Goal: Transaction & Acquisition: Purchase product/service

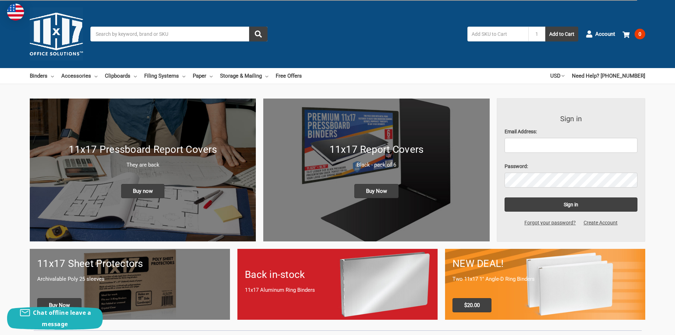
click at [105, 32] on input "Search" at bounding box center [178, 34] width 177 height 15
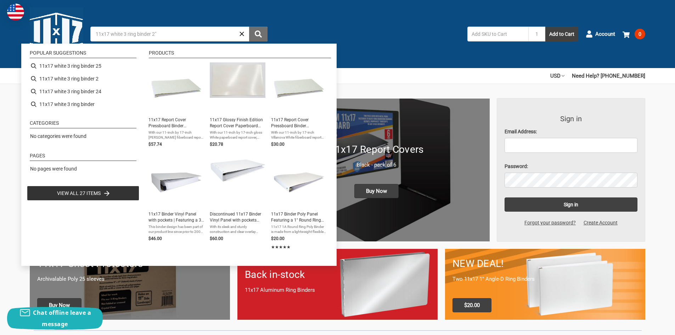
type input "11x17 white 3 ring binder 2""
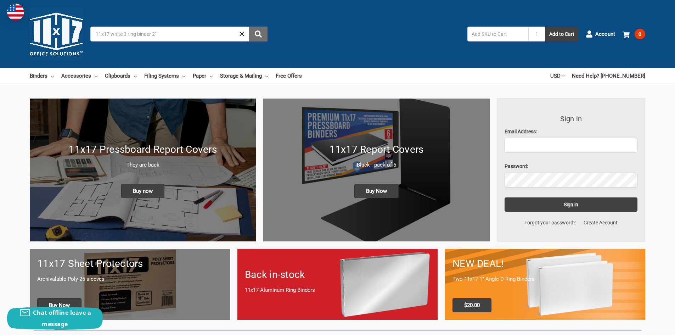
click at [259, 34] on use "submit" at bounding box center [258, 33] width 7 height 7
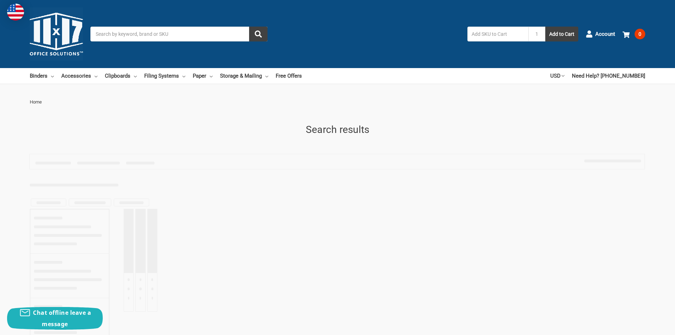
type input "11x17 white 3 ring binder 2""
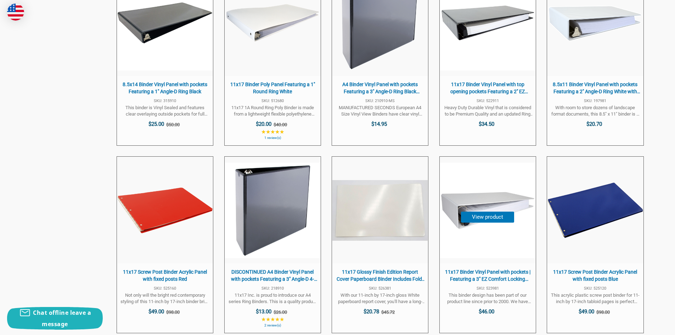
scroll to position [567, 0]
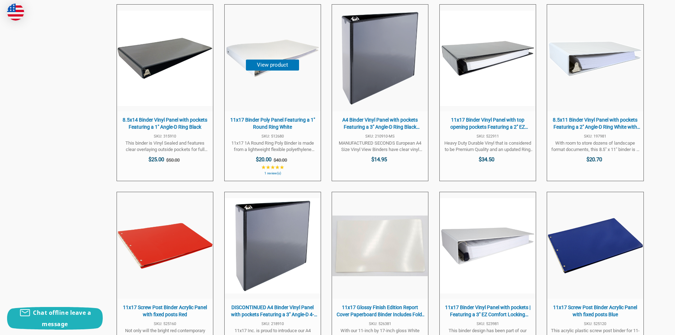
click at [280, 122] on span "11x17 Binder Poly Panel Featuring a 1" Round Ring White" at bounding box center [272, 124] width 89 height 14
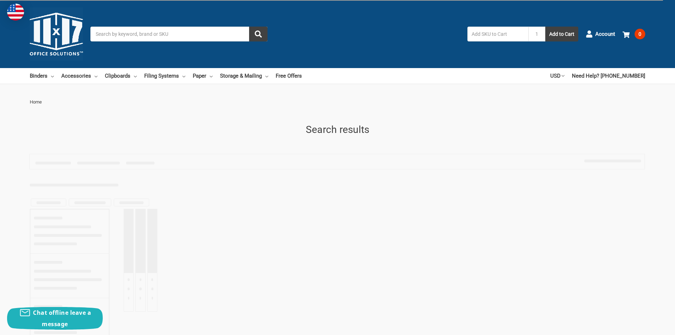
scroll to position [567, 0]
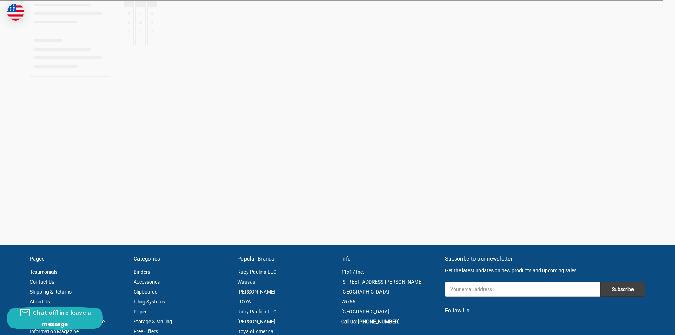
type input "11x17 white 3 ring binder 2""
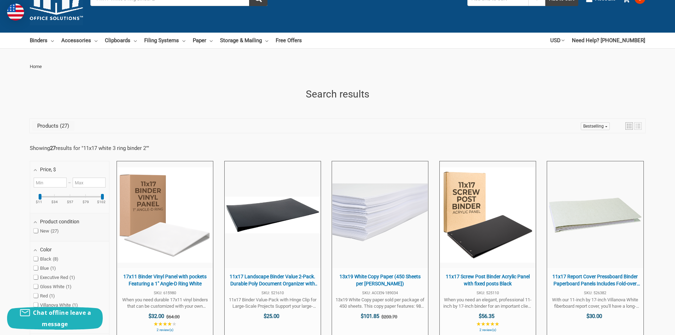
scroll to position [106, 0]
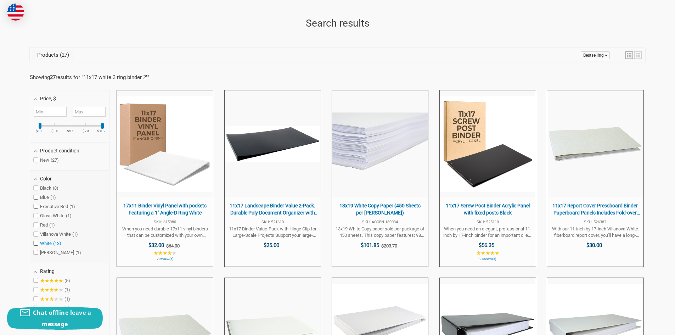
click at [36, 243] on span at bounding box center [36, 243] width 4 height 4
click at [36, 243] on input "White 13" at bounding box center [36, 243] width 5 height 5
checkbox input "true"
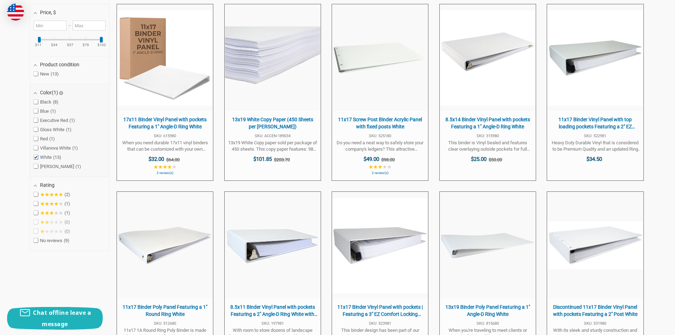
scroll to position [229, 0]
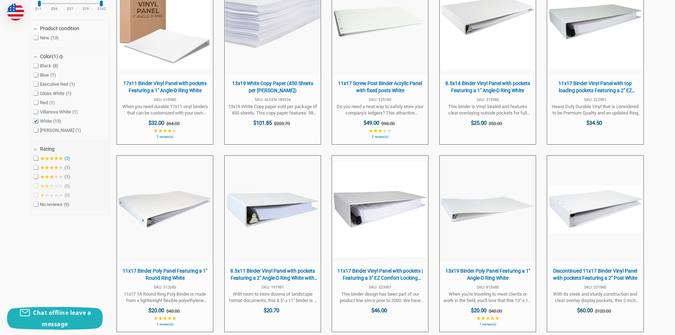
click at [35, 158] on span at bounding box center [36, 158] width 4 height 4
click at [35, 158] on input "★★★★★ 2" at bounding box center [36, 158] width 5 height 5
checkbox input "true"
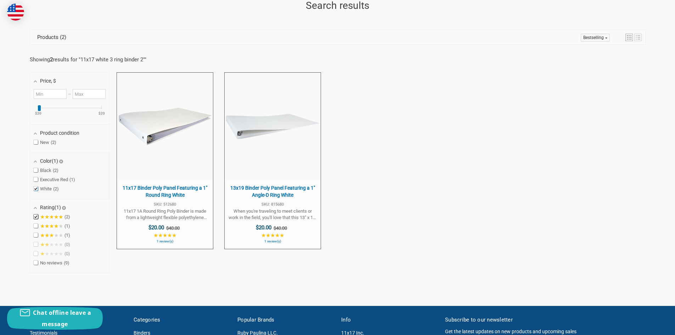
scroll to position [122, 0]
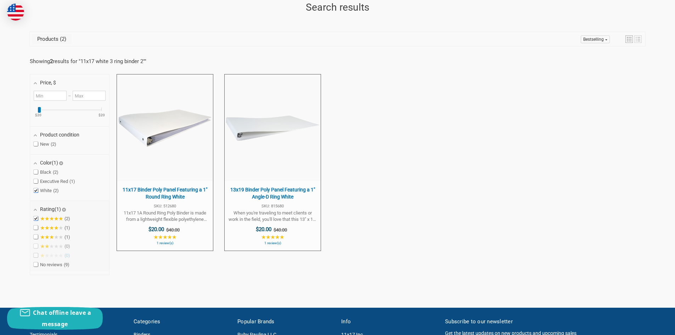
click at [35, 256] on span "★★★★★ 0" at bounding box center [52, 256] width 37 height 6
click at [34, 247] on span "★★★★★ 0" at bounding box center [52, 247] width 37 height 6
click at [37, 246] on span "★★★★★ 0" at bounding box center [52, 247] width 37 height 6
click at [36, 237] on span at bounding box center [36, 237] width 4 height 4
click at [36, 237] on input "★★★★★ 1" at bounding box center [36, 237] width 5 height 5
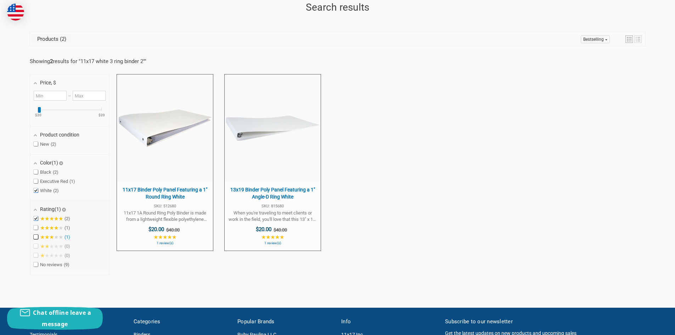
checkbox input "true"
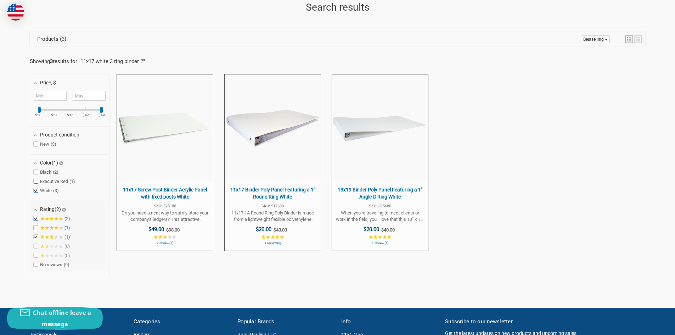
click at [36, 229] on span at bounding box center [36, 227] width 4 height 4
click at [36, 229] on input "★★★★★ 1" at bounding box center [36, 227] width 5 height 5
checkbox input "true"
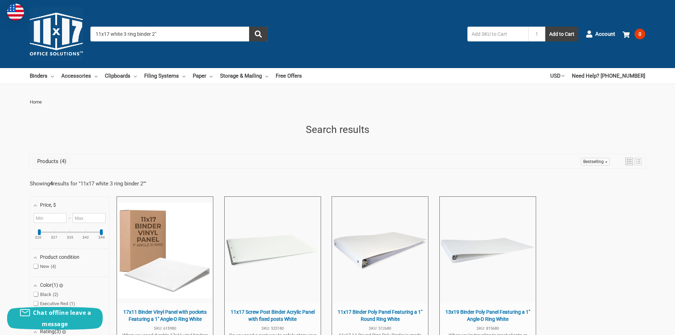
click at [127, 35] on input "11x17 white 3 ring binder 2"" at bounding box center [178, 34] width 177 height 15
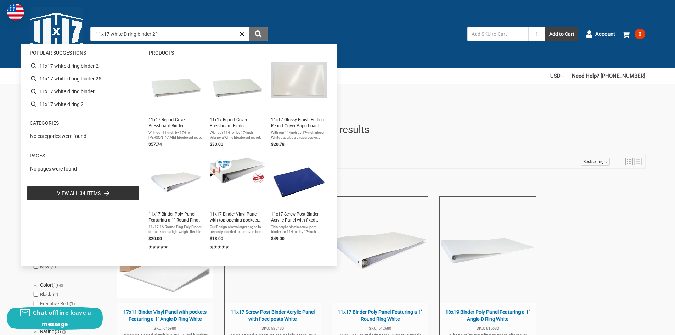
type input "11x17 white D ring binder 2""
click at [259, 35] on use "submit" at bounding box center [258, 33] width 7 height 7
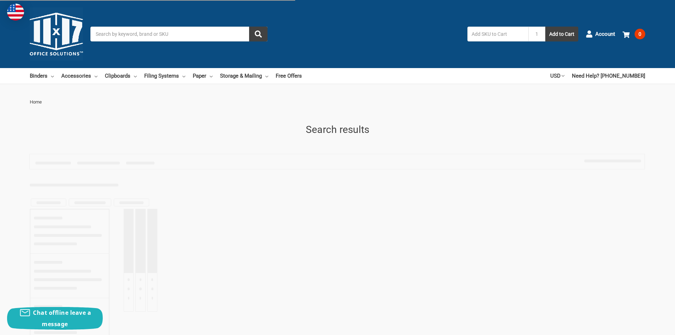
type input "11x17 white D ring binder 2""
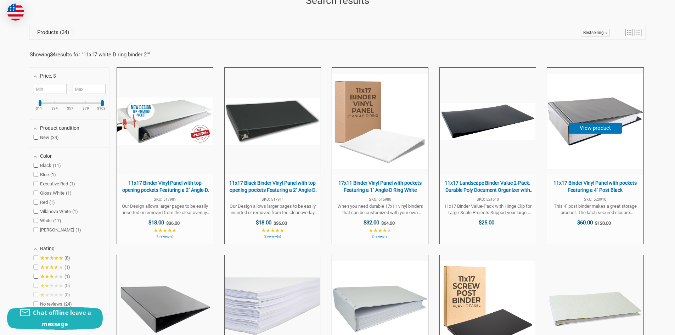
scroll to position [142, 0]
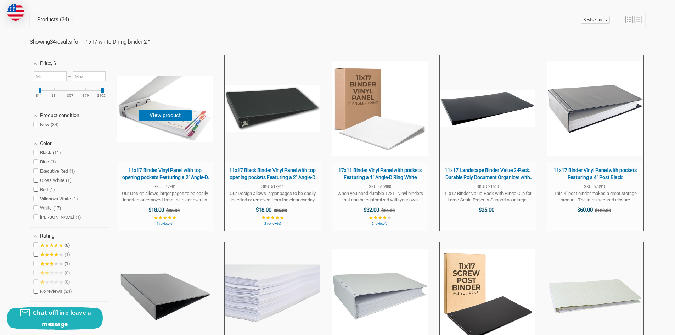
click at [158, 175] on span "11x17 Binder Vinyl Panel with top opening pockets Featuring a 2" Angle-D Ring W…" at bounding box center [165, 174] width 89 height 14
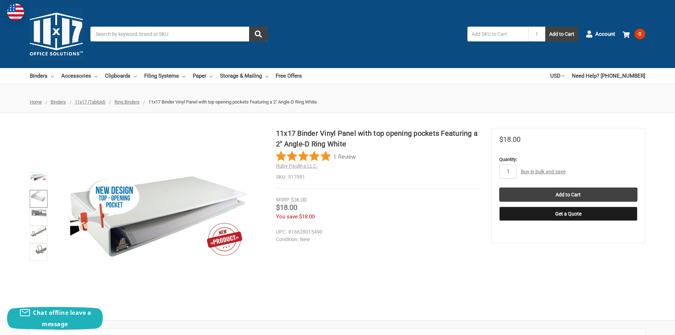
click at [36, 197] on img at bounding box center [39, 196] width 16 height 11
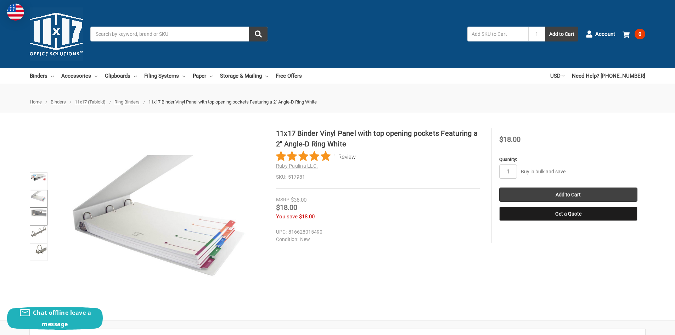
click at [39, 211] on img at bounding box center [39, 212] width 16 height 7
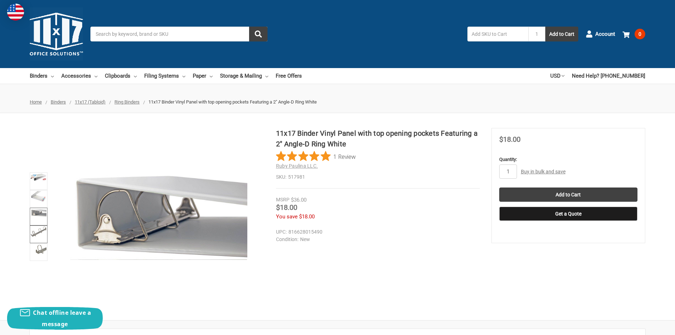
click at [37, 229] on img at bounding box center [39, 231] width 16 height 10
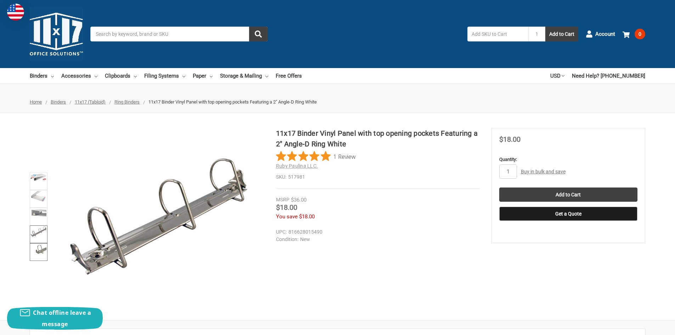
click at [43, 250] on img at bounding box center [39, 249] width 16 height 11
